Goal: Transaction & Acquisition: Book appointment/travel/reservation

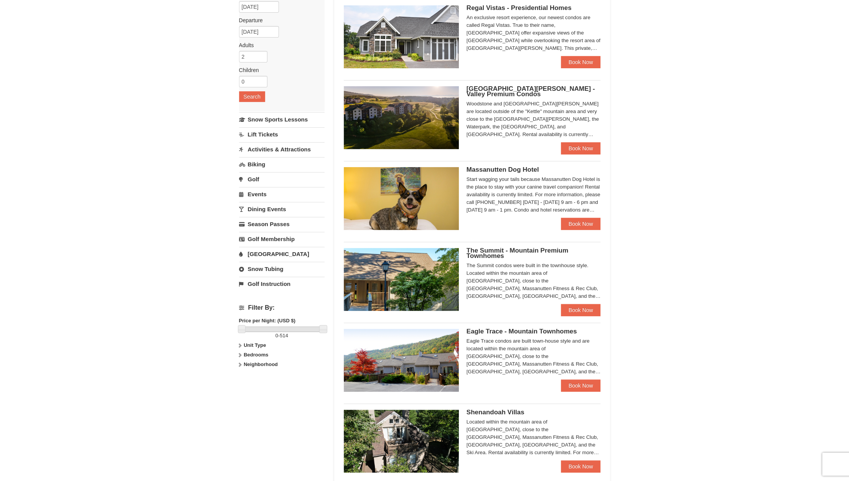
scroll to position [115, 0]
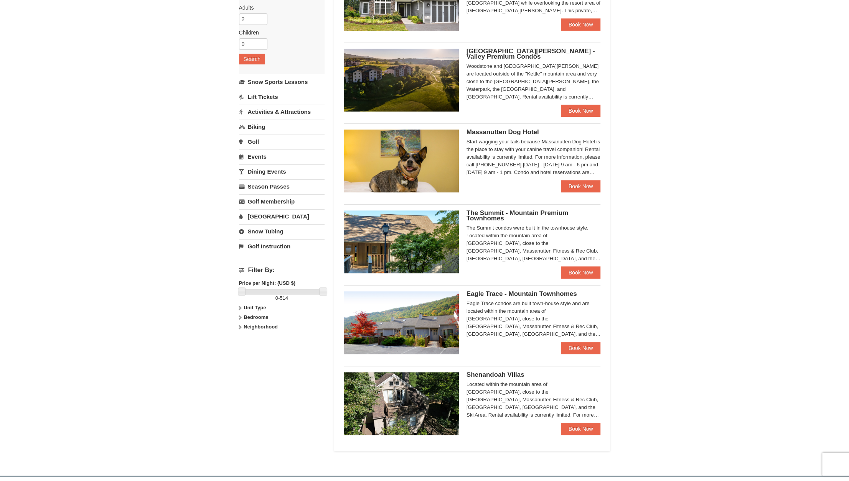
click at [482, 217] on span "The Summit - Mountain Premium Townhomes" at bounding box center [517, 215] width 102 height 13
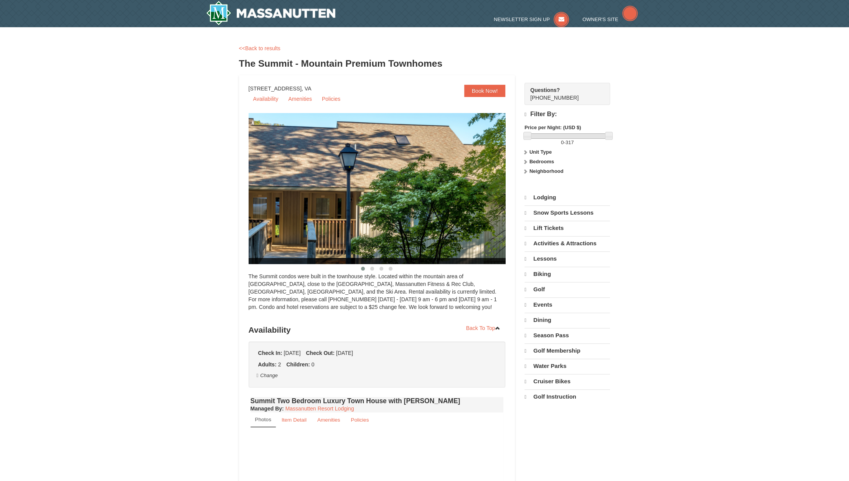
select select "10"
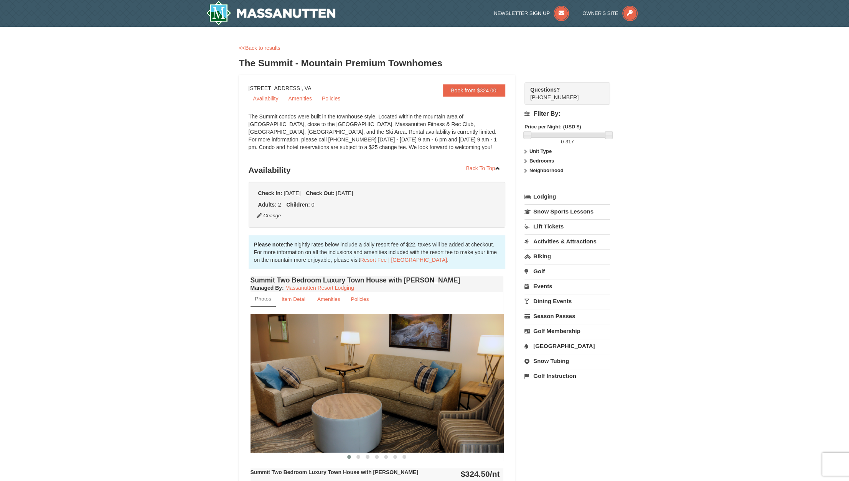
click at [566, 237] on link "Activities & Attractions" at bounding box center [567, 241] width 86 height 14
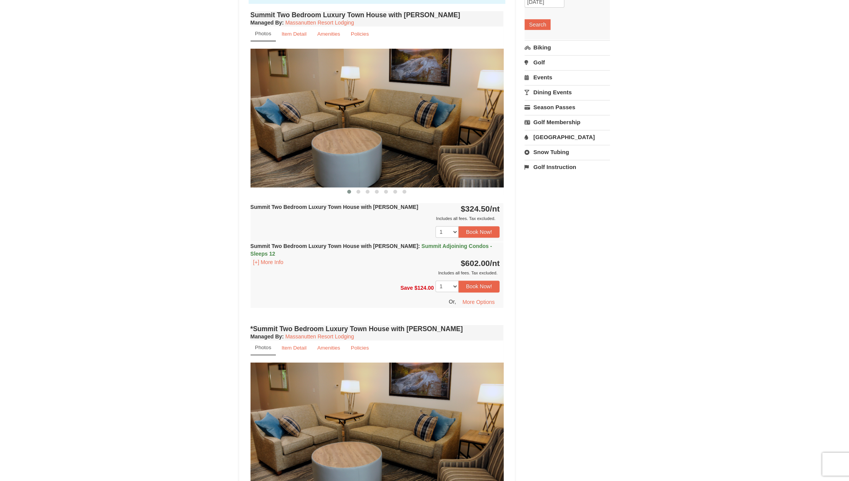
scroll to position [192, 0]
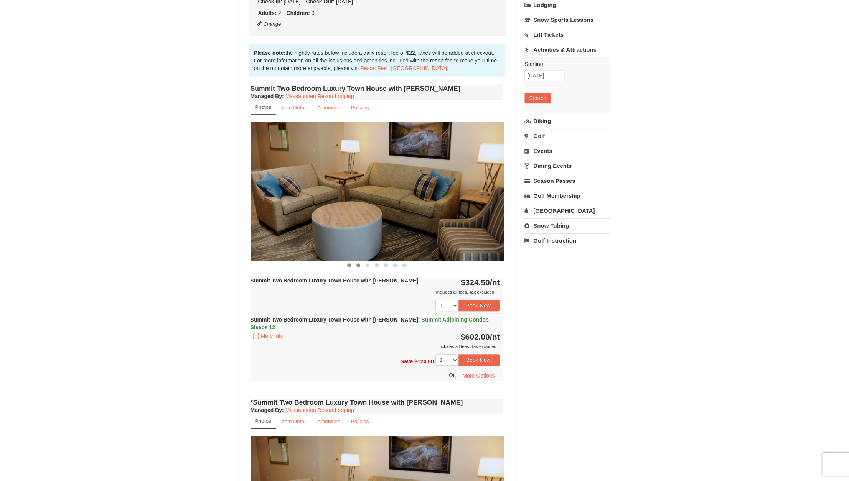
click at [356, 264] on button at bounding box center [358, 266] width 9 height 8
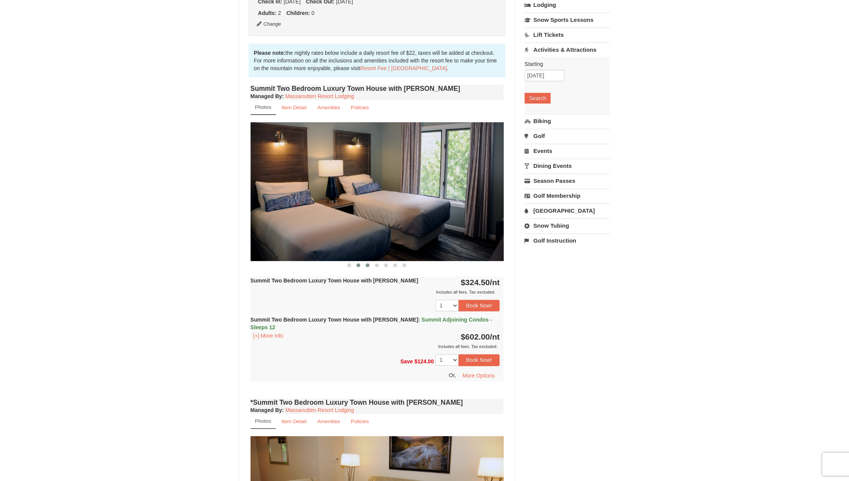
click at [370, 264] on button at bounding box center [367, 266] width 9 height 8
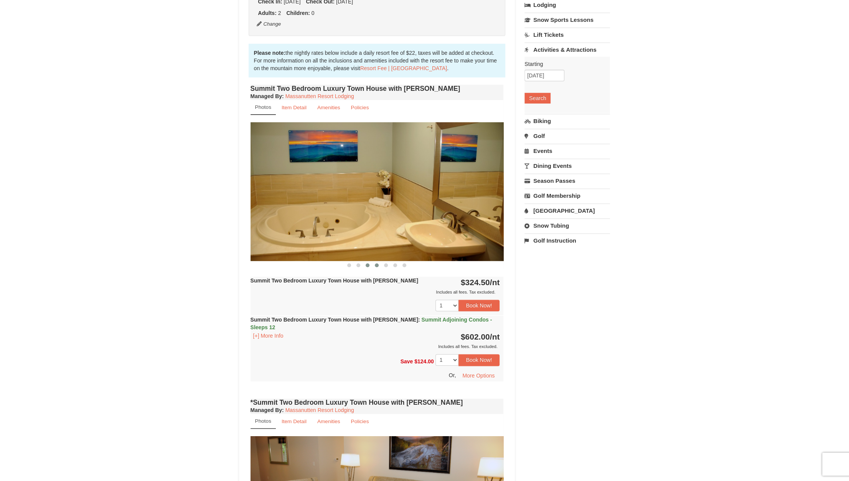
click at [375, 263] on span at bounding box center [377, 265] width 4 height 4
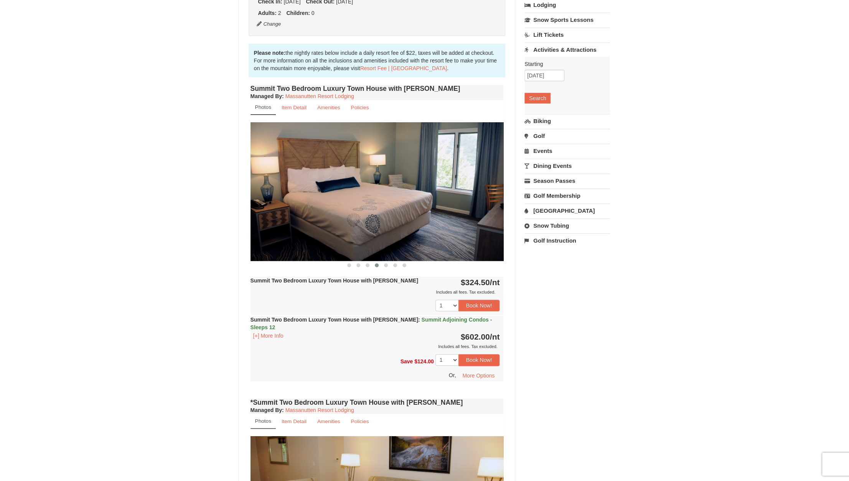
drag, startPoint x: 386, startPoint y: 266, endPoint x: 388, endPoint y: 270, distance: 4.5
click at [387, 266] on span at bounding box center [386, 265] width 4 height 4
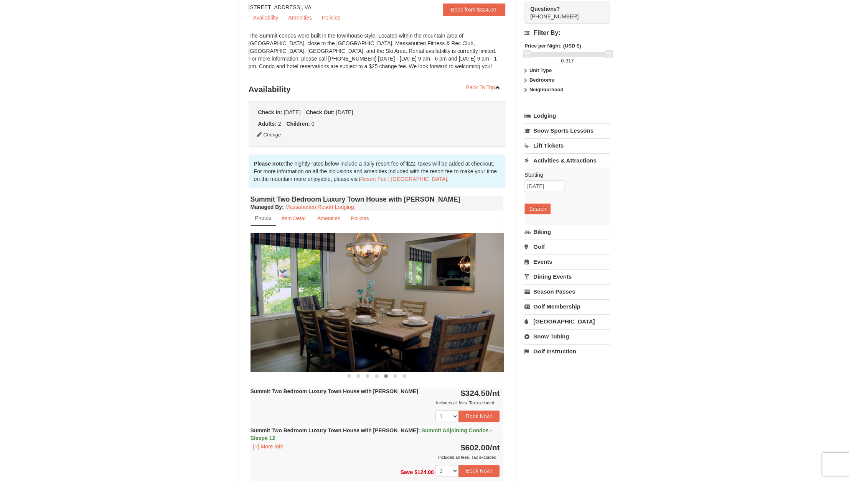
scroll to position [0, 0]
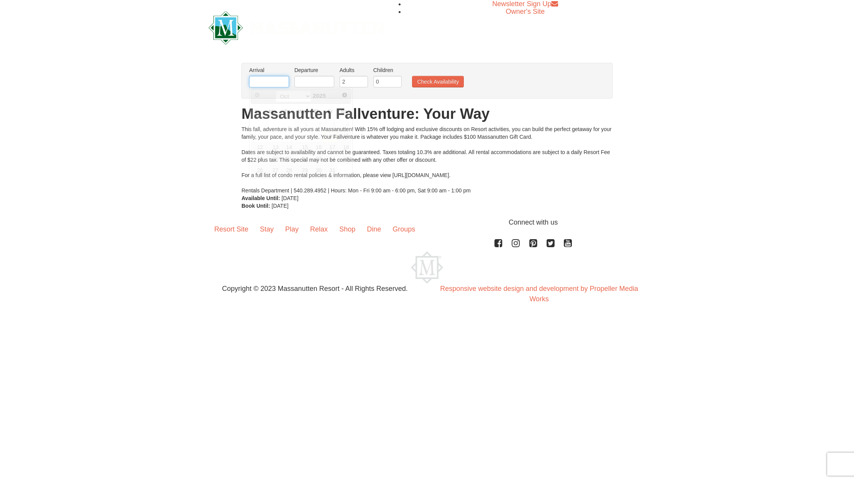
click at [281, 79] on input "text" at bounding box center [269, 82] width 40 height 12
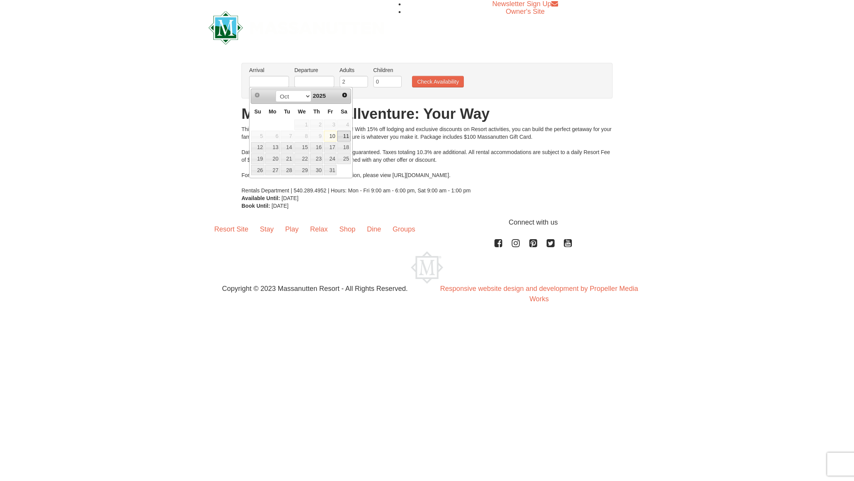
click at [342, 137] on link "11" at bounding box center [343, 136] width 13 height 11
type input "[DATE]"
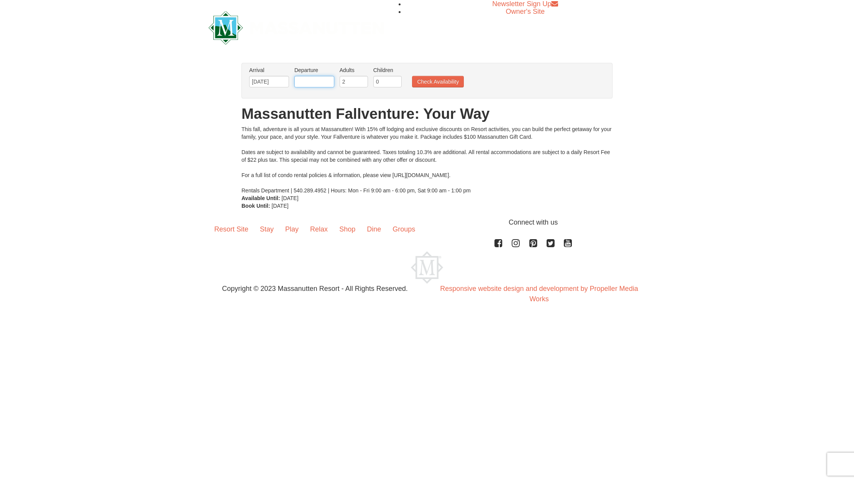
click at [317, 84] on input "text" at bounding box center [314, 82] width 40 height 12
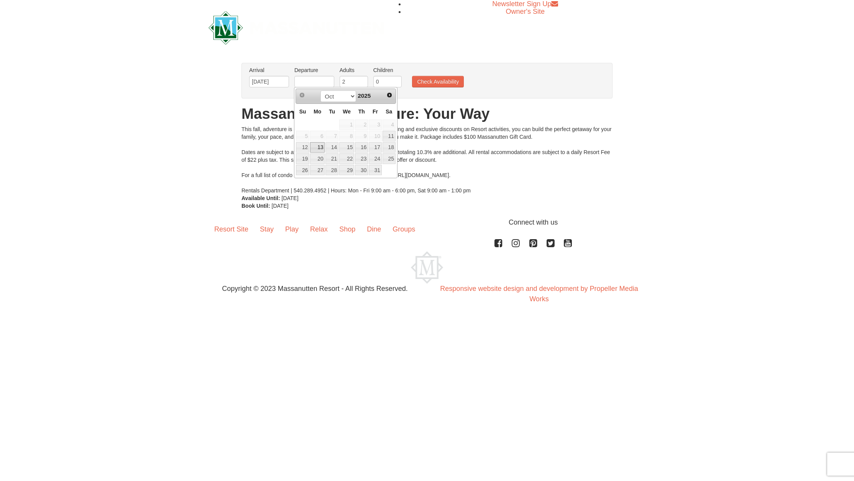
click at [321, 147] on link "13" at bounding box center [317, 147] width 15 height 11
type input "[DATE]"
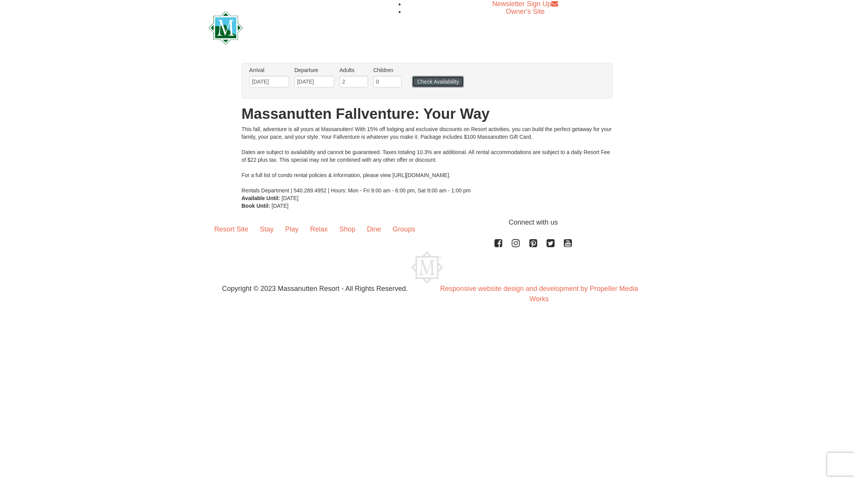
click at [437, 87] on button "Check Availability" at bounding box center [438, 82] width 52 height 12
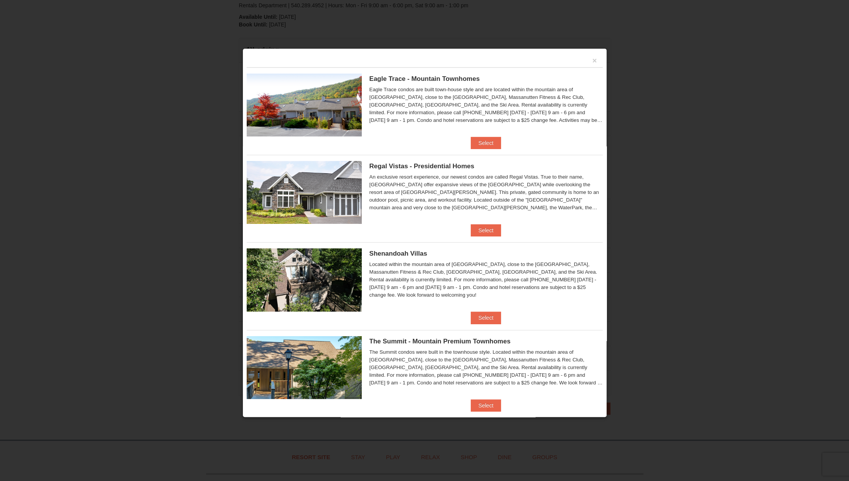
scroll to position [157, 0]
click at [486, 142] on button "Select" at bounding box center [486, 143] width 30 height 12
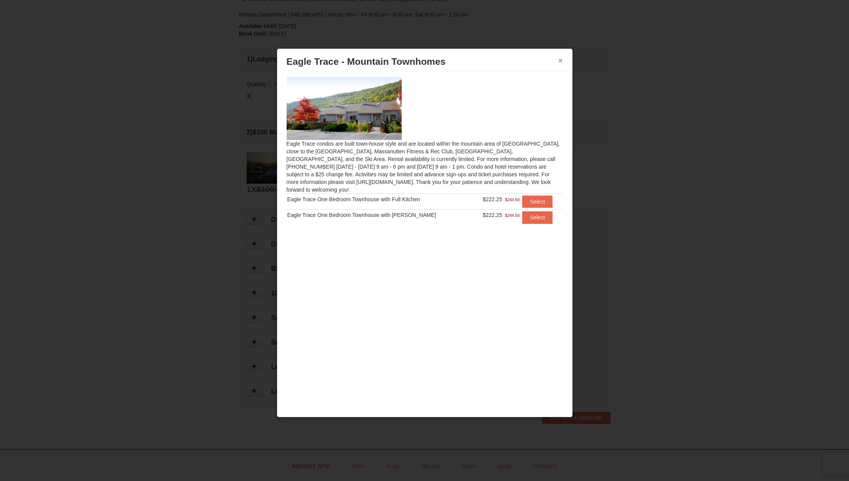
click at [558, 58] on button "×" at bounding box center [560, 61] width 5 height 8
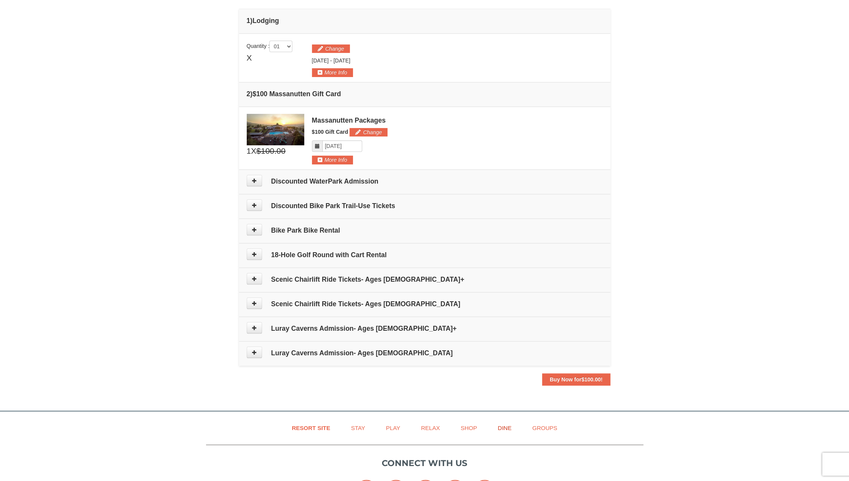
scroll to position [307, 0]
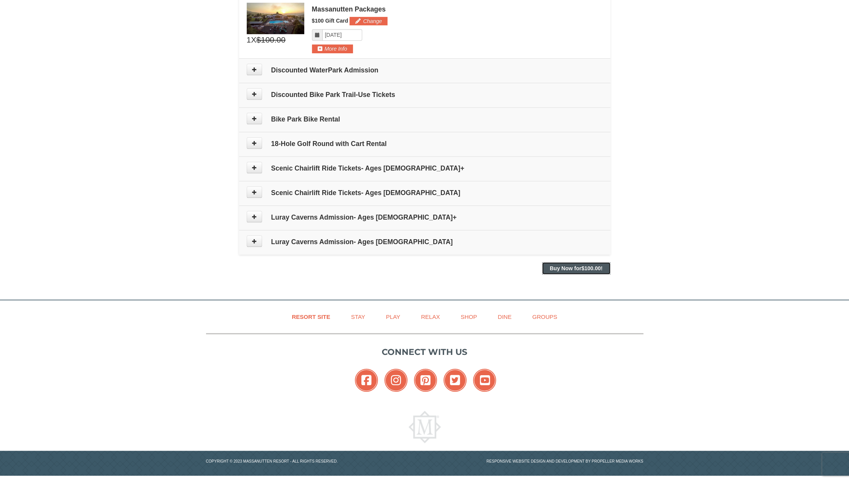
click at [563, 267] on strong "Buy Now for $100.00 !" at bounding box center [575, 268] width 53 height 6
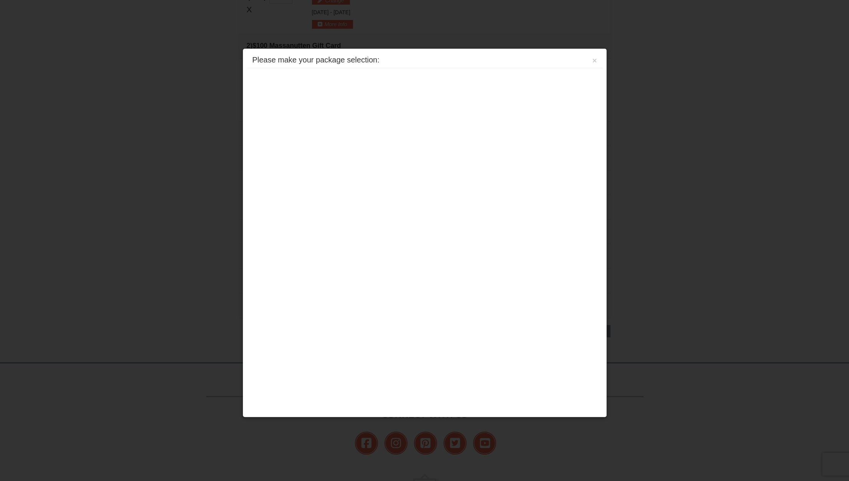
scroll to position [235, 0]
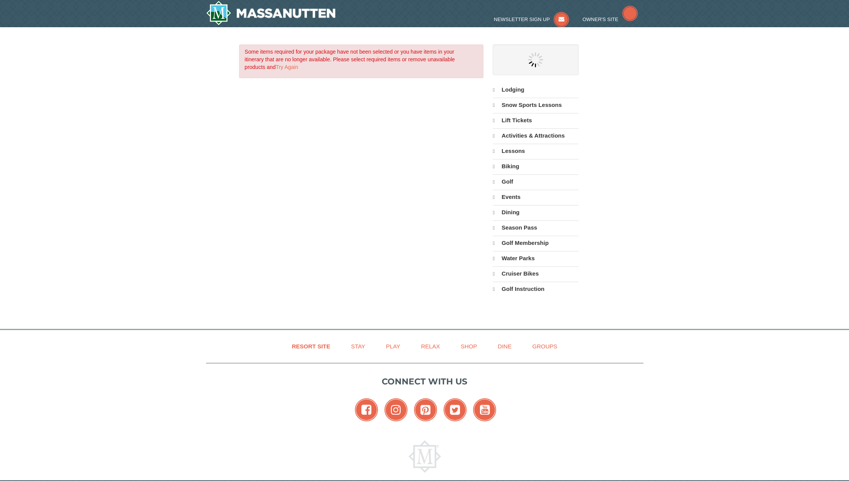
select select "10"
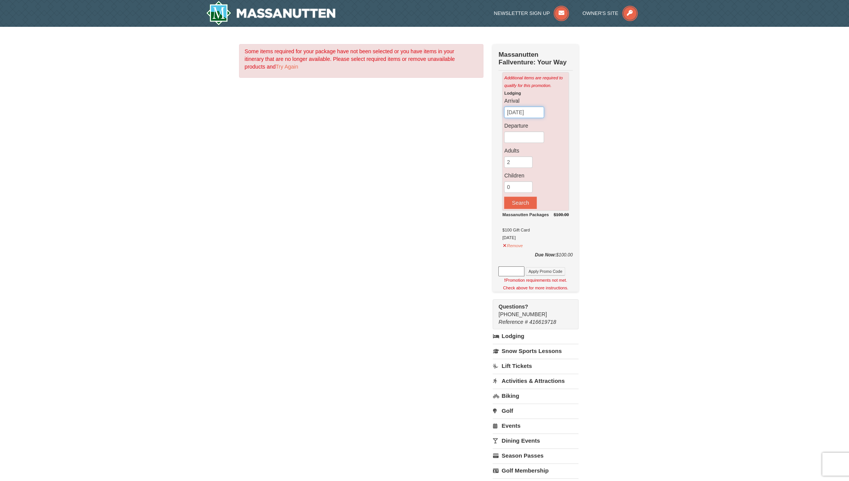
click at [536, 110] on input "[DATE]" at bounding box center [524, 113] width 40 height 12
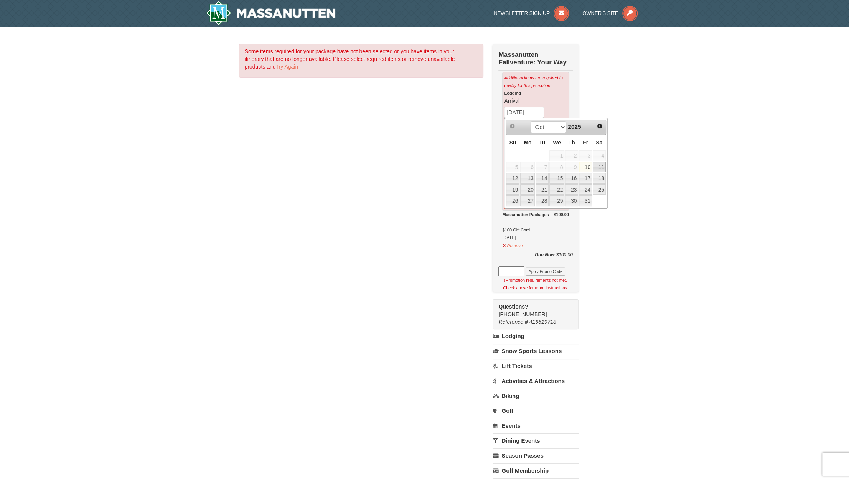
click at [599, 165] on link "11" at bounding box center [598, 167] width 13 height 11
type input "[DATE]"
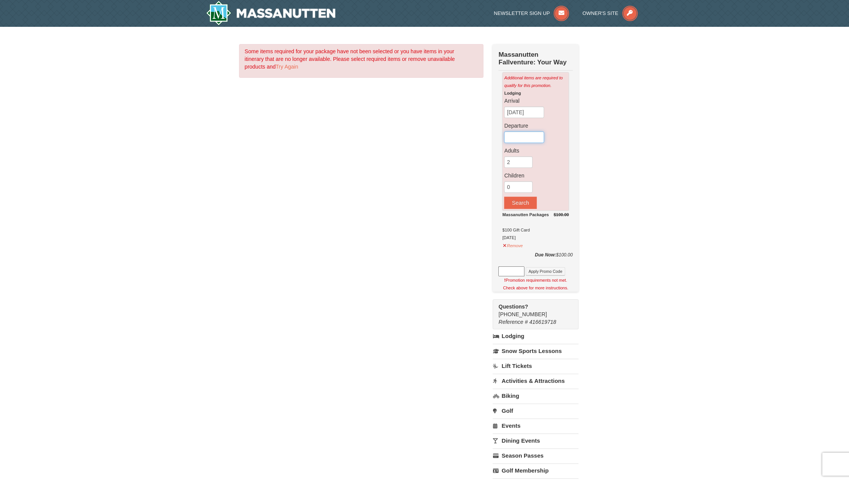
drag, startPoint x: 515, startPoint y: 137, endPoint x: 505, endPoint y: 137, distance: 9.2
click at [515, 137] on input "text" at bounding box center [524, 138] width 40 height 12
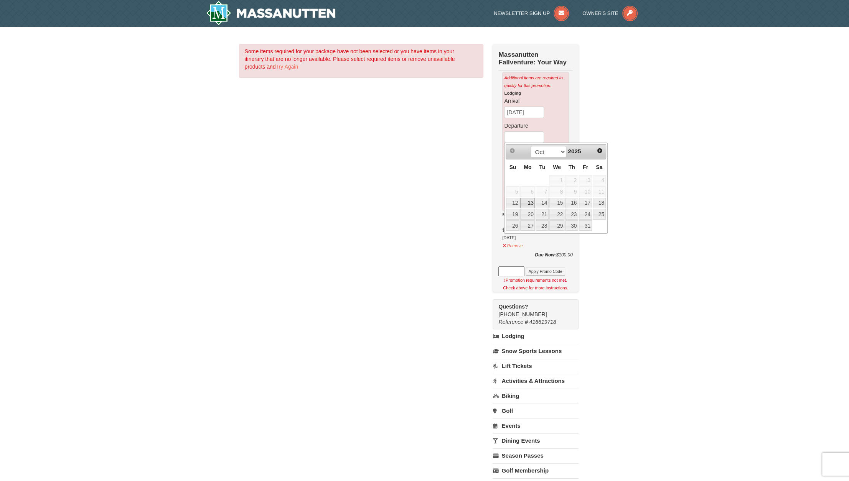
click at [531, 198] on link "13" at bounding box center [527, 203] width 15 height 11
type input "[DATE]"
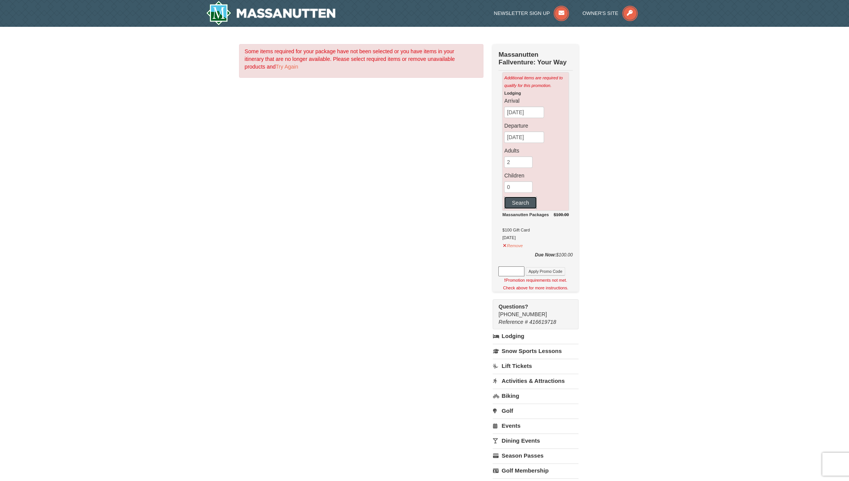
click at [524, 202] on button "Search" at bounding box center [520, 203] width 32 height 12
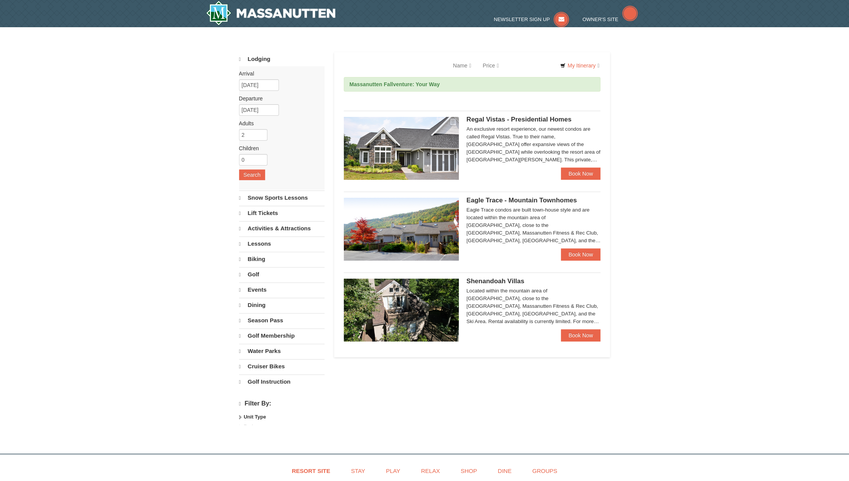
select select "10"
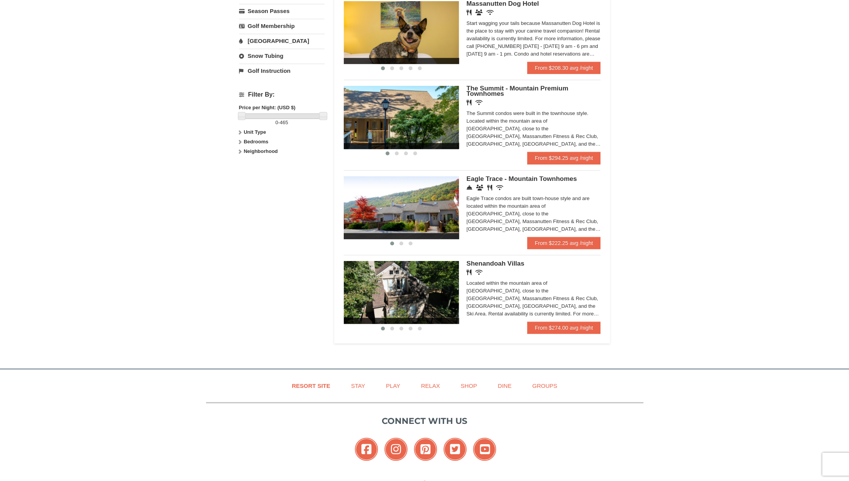
scroll to position [307, 0]
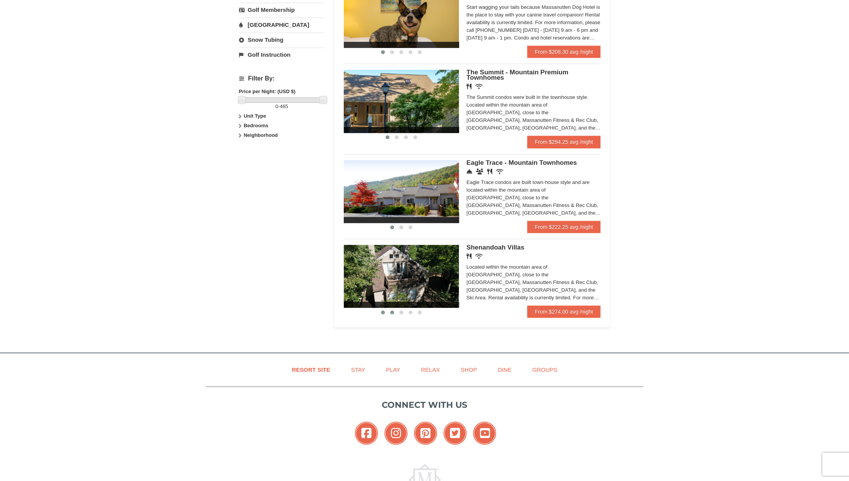
click at [392, 314] on span at bounding box center [392, 313] width 4 height 4
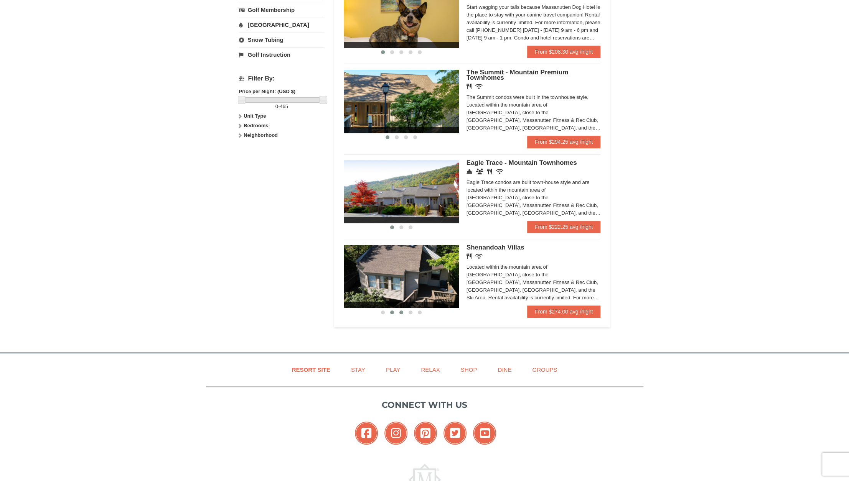
click at [400, 313] on span at bounding box center [401, 313] width 4 height 4
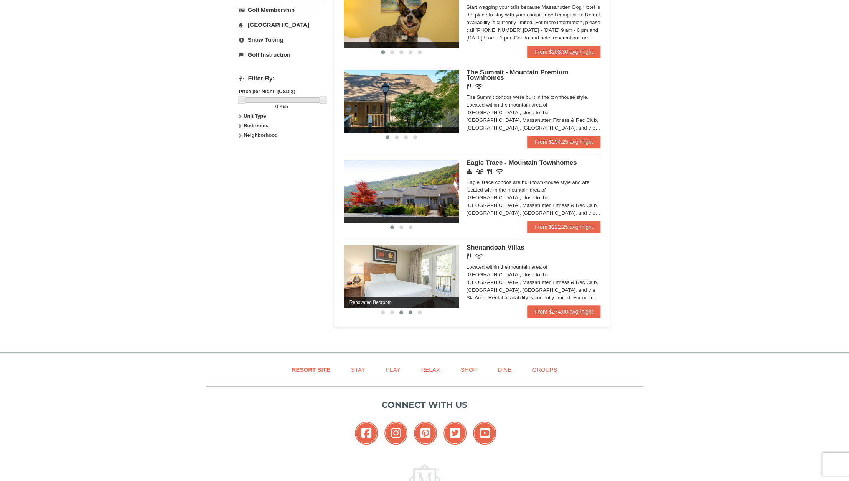
click at [410, 312] on span at bounding box center [410, 313] width 4 height 4
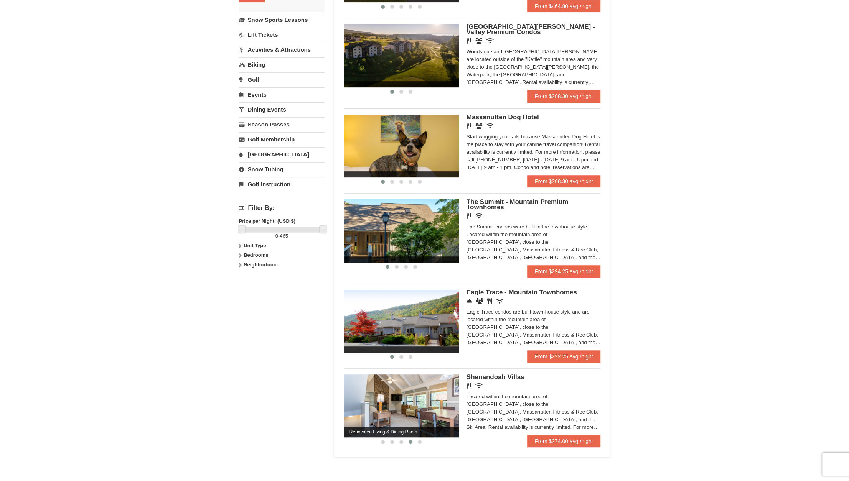
scroll to position [230, 0]
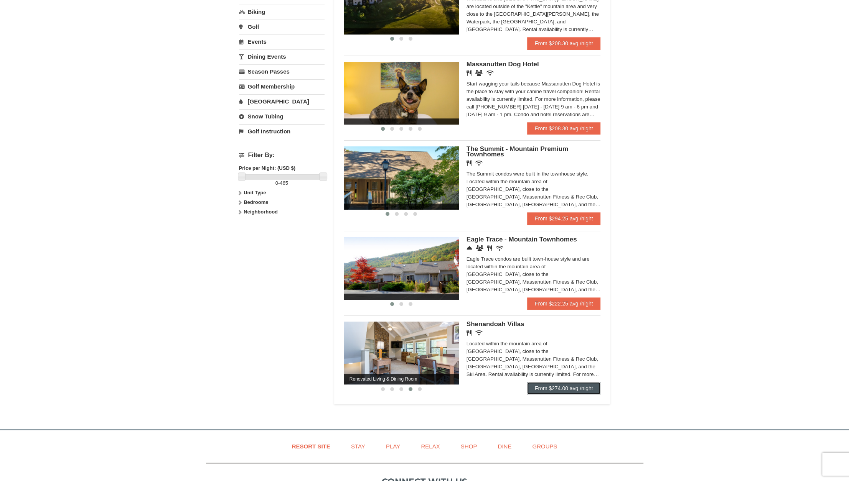
click at [567, 389] on link "From $274.00 avg /night" at bounding box center [564, 388] width 74 height 12
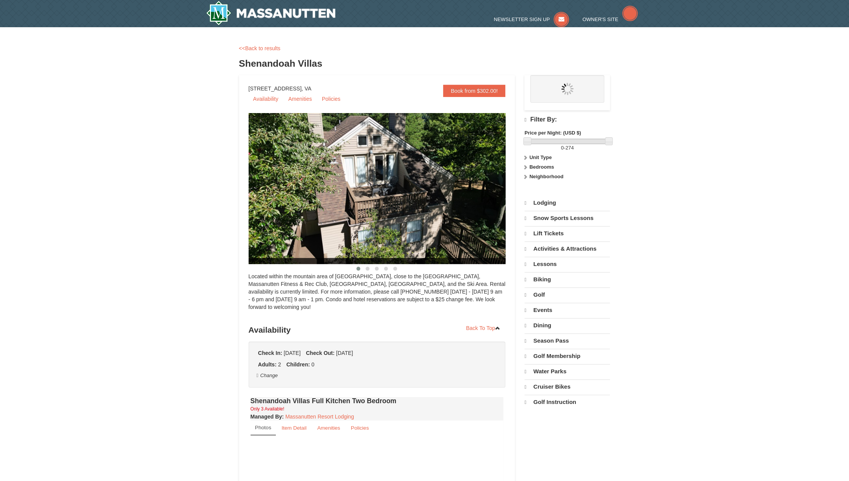
select select "10"
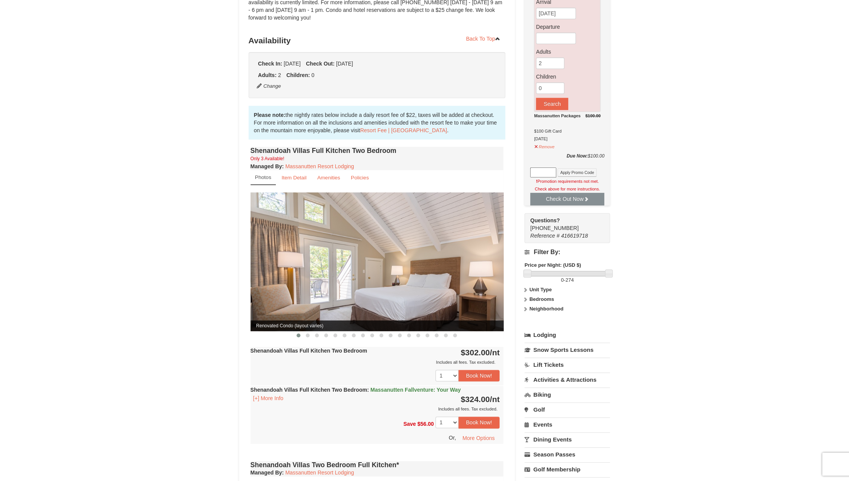
scroll to position [115, 0]
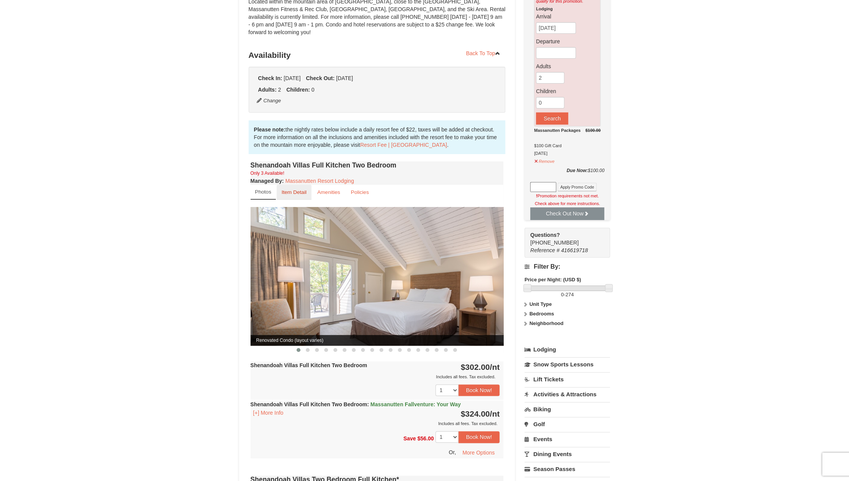
click at [296, 189] on small "Item Detail" at bounding box center [293, 192] width 25 height 6
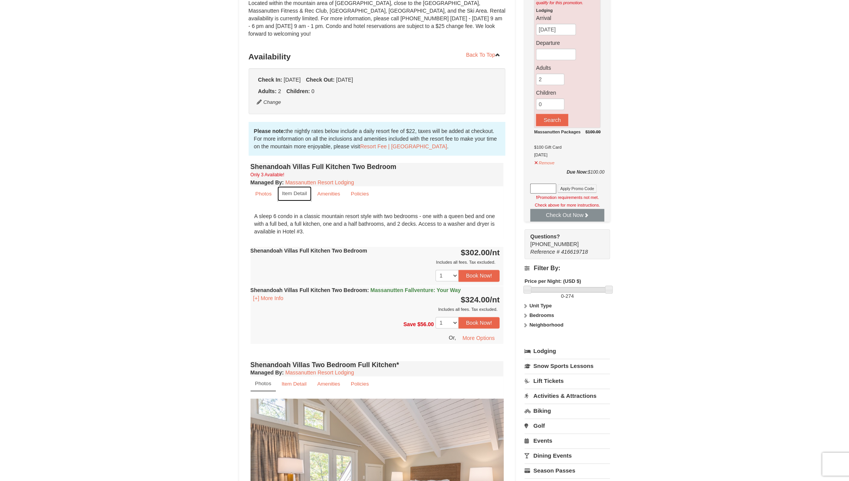
scroll to position [77, 0]
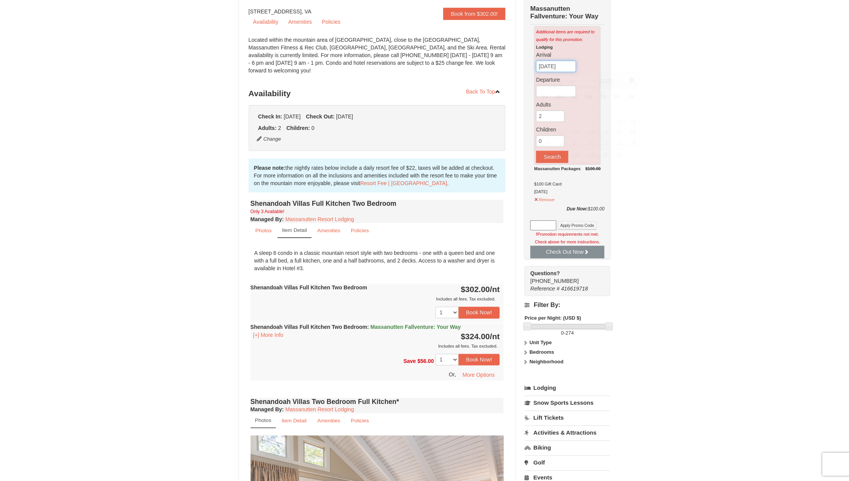
click at [563, 62] on input "[DATE]" at bounding box center [556, 67] width 40 height 12
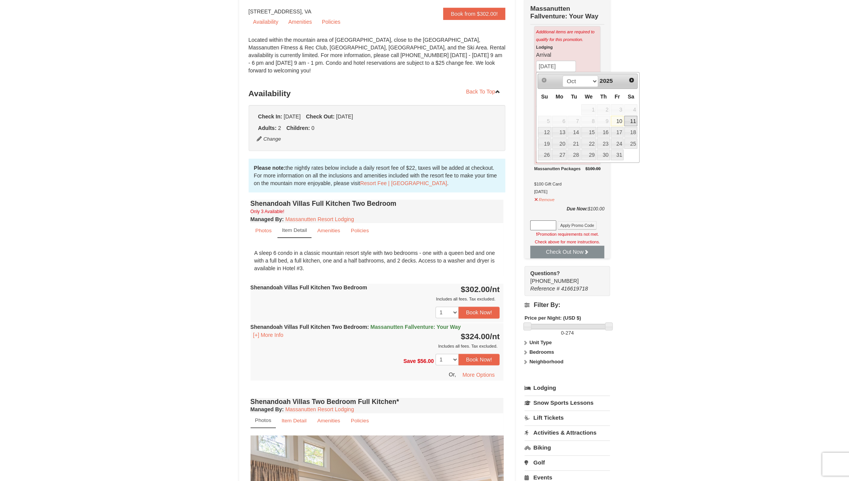
click at [635, 118] on link "11" at bounding box center [630, 121] width 13 height 11
type input "[DATE]"
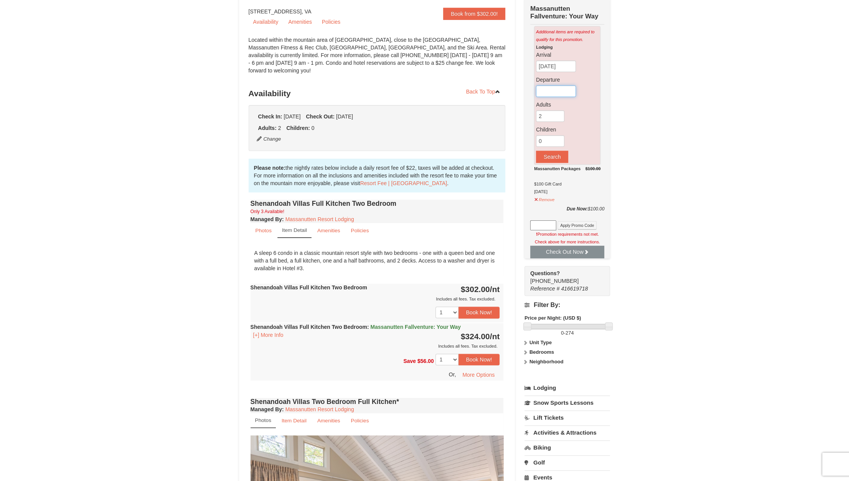
click at [556, 90] on input "text" at bounding box center [556, 92] width 40 height 12
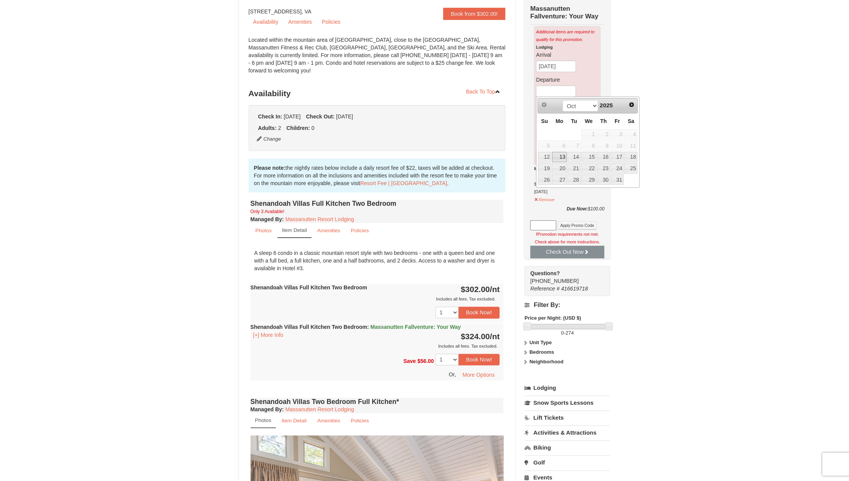
click at [561, 155] on link "13" at bounding box center [559, 157] width 15 height 11
type input "[DATE]"
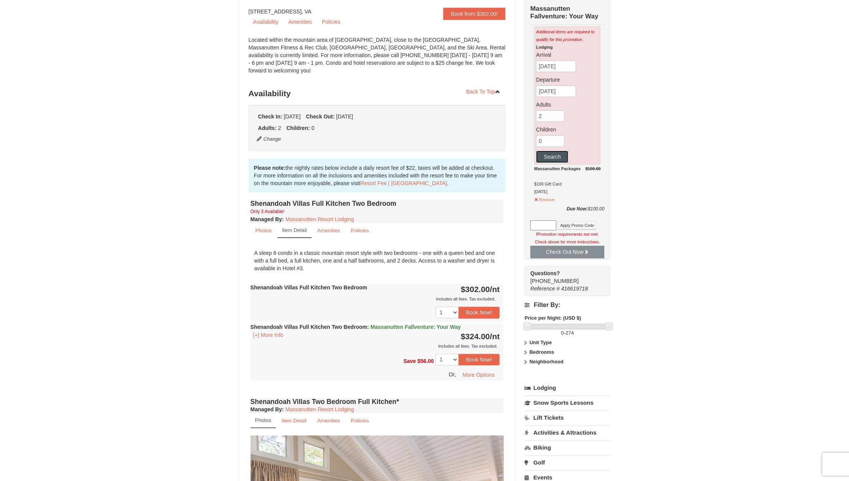
click at [553, 152] on button "Search" at bounding box center [552, 157] width 32 height 12
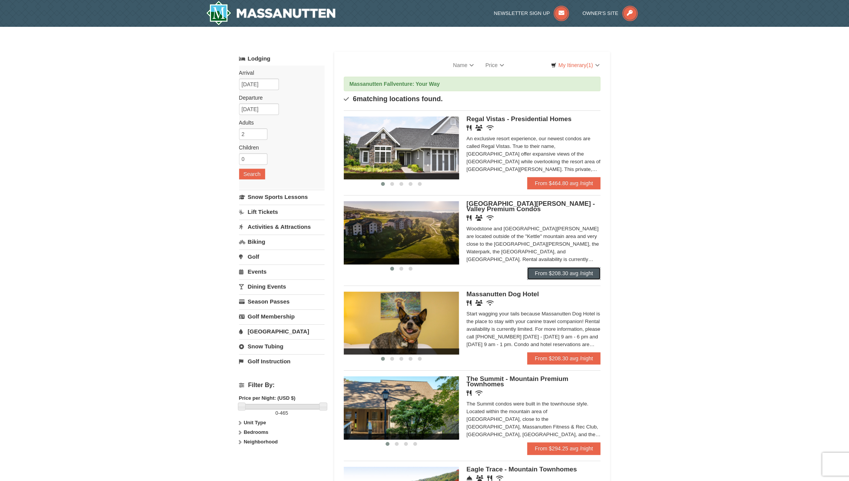
click at [554, 276] on link "From $208.30 avg /night" at bounding box center [564, 273] width 74 height 12
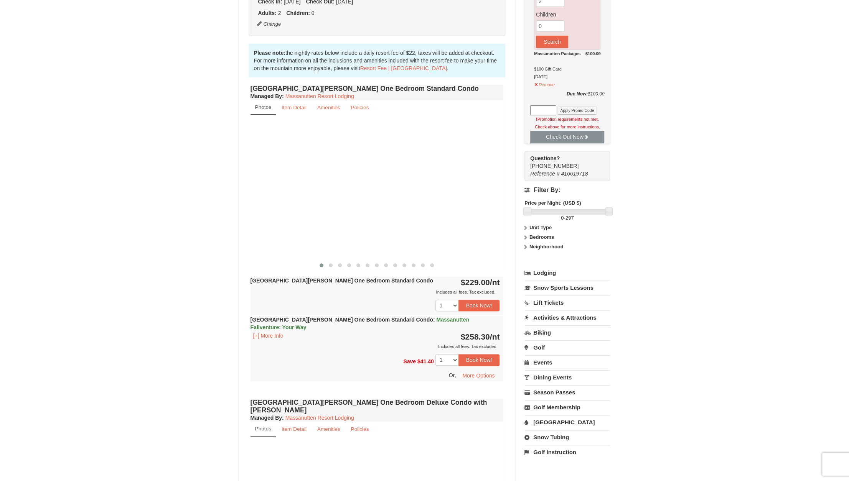
scroll to position [345, 0]
